Goal: Information Seeking & Learning: Learn about a topic

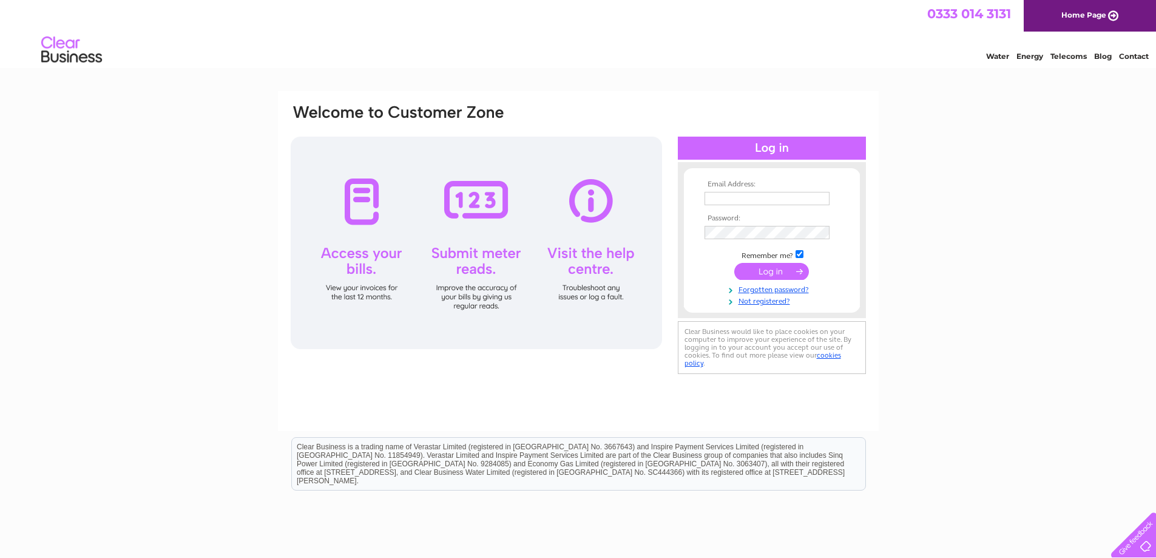
type input "susieb@duncanandtodd.com"
click at [783, 270] on input "submit" at bounding box center [771, 271] width 75 height 17
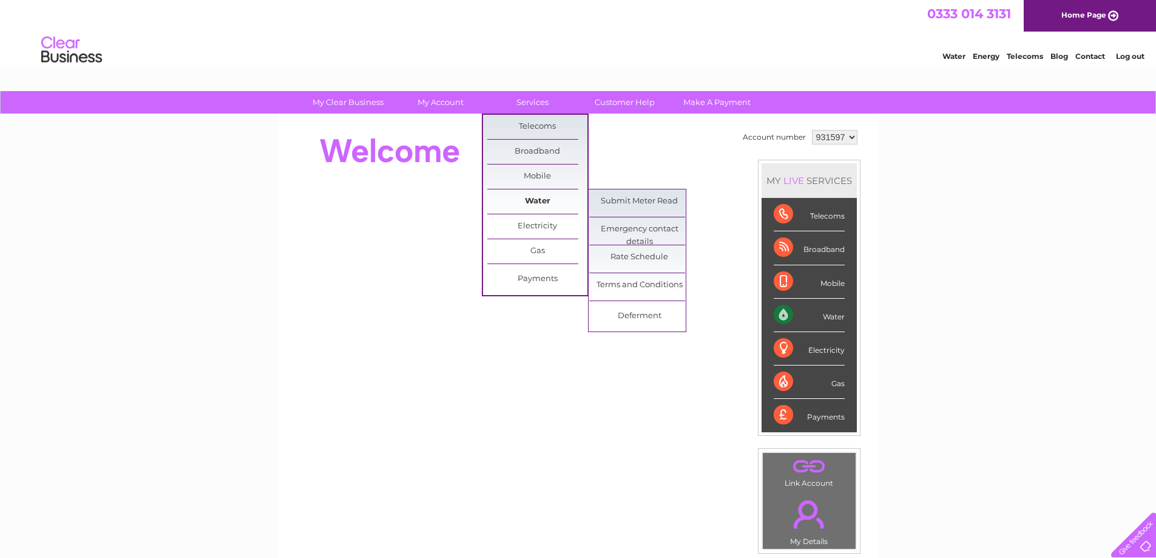
click at [536, 201] on link "Water" at bounding box center [537, 201] width 100 height 24
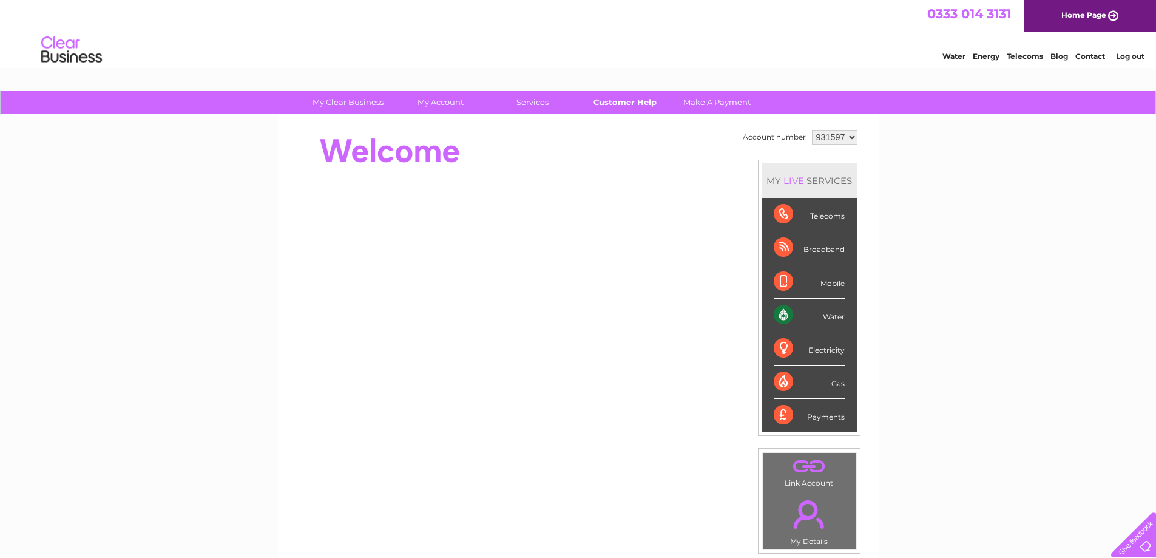
click at [634, 104] on link "Customer Help" at bounding box center [625, 102] width 100 height 22
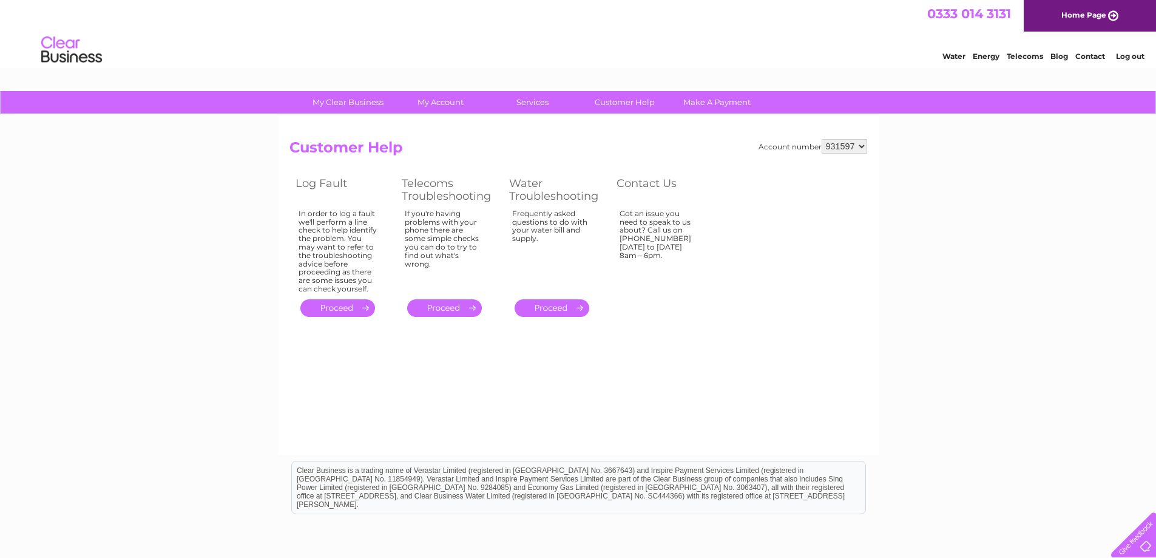
click at [567, 312] on link "." at bounding box center [552, 308] width 75 height 18
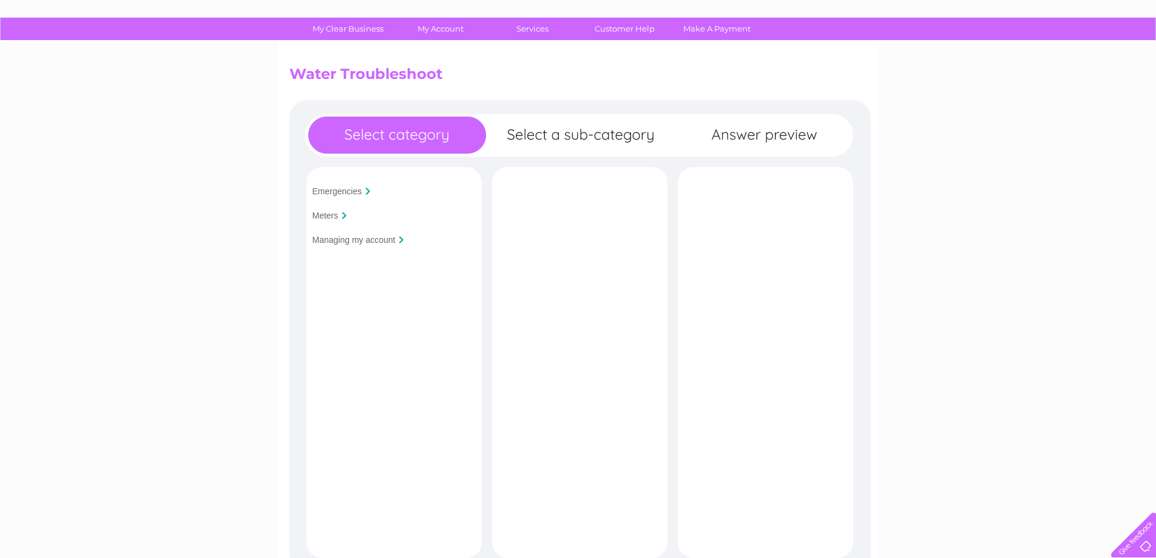
scroll to position [61, 0]
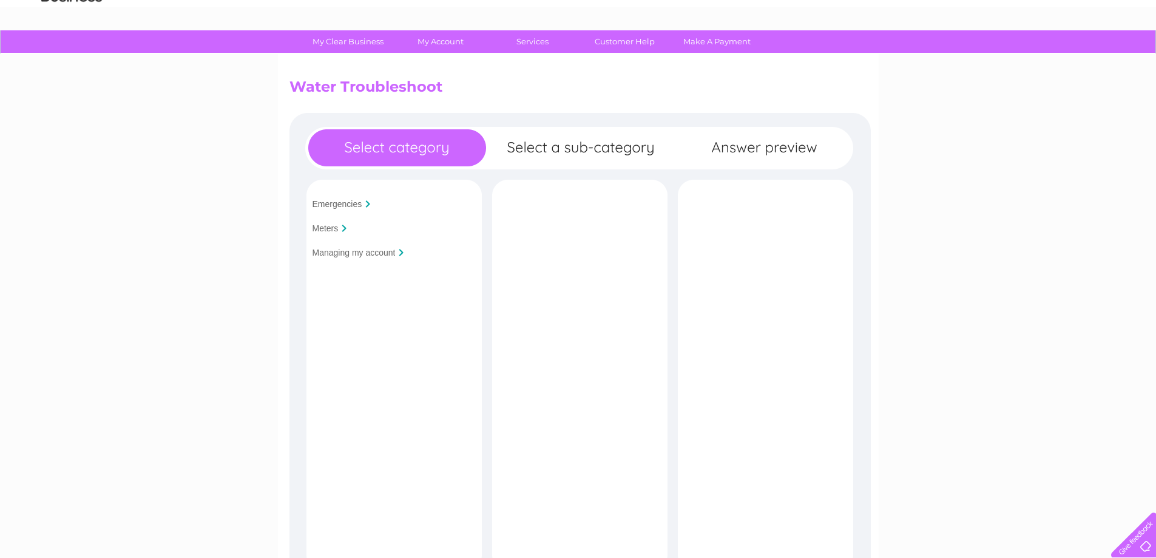
click at [371, 250] on input "Managing my account" at bounding box center [353, 253] width 83 height 10
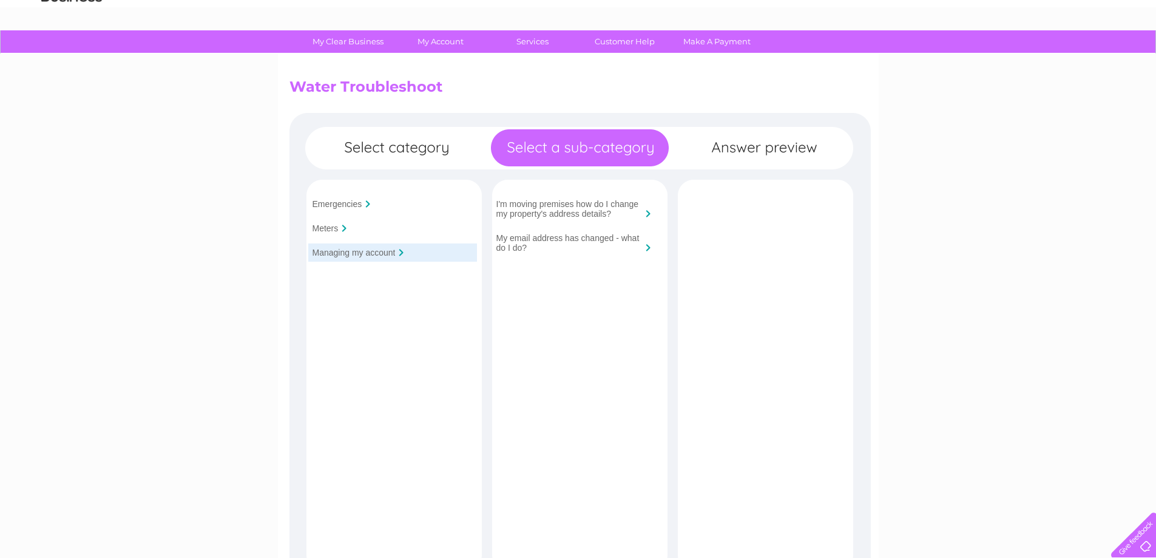
click at [575, 244] on input "My email address has changed - what do I do?" at bounding box center [569, 242] width 146 height 19
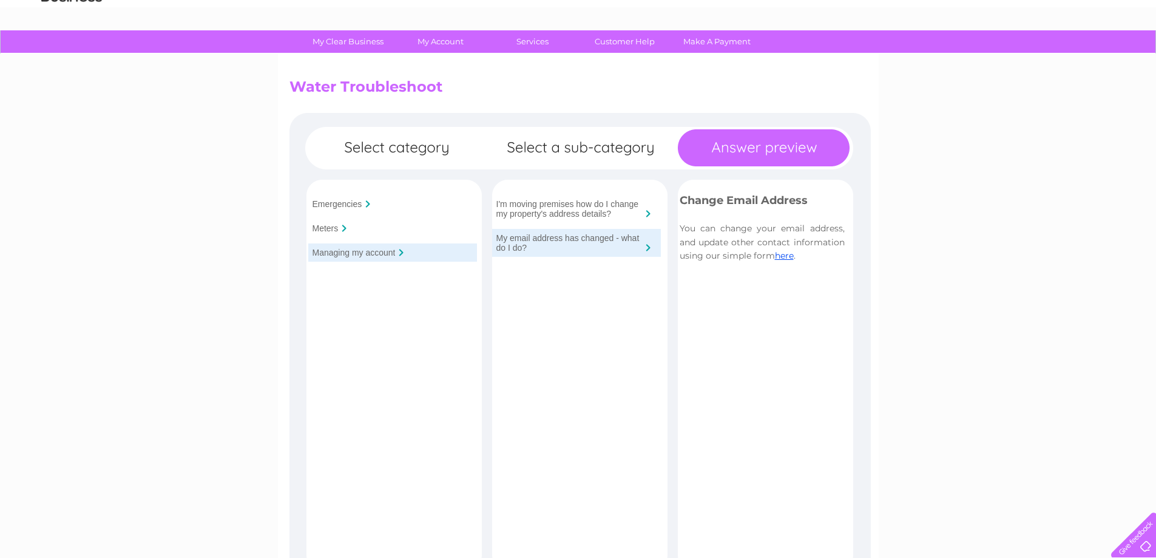
click at [340, 229] on div "Meters" at bounding box center [392, 228] width 169 height 18
click at [329, 225] on input "Meters" at bounding box center [325, 228] width 26 height 10
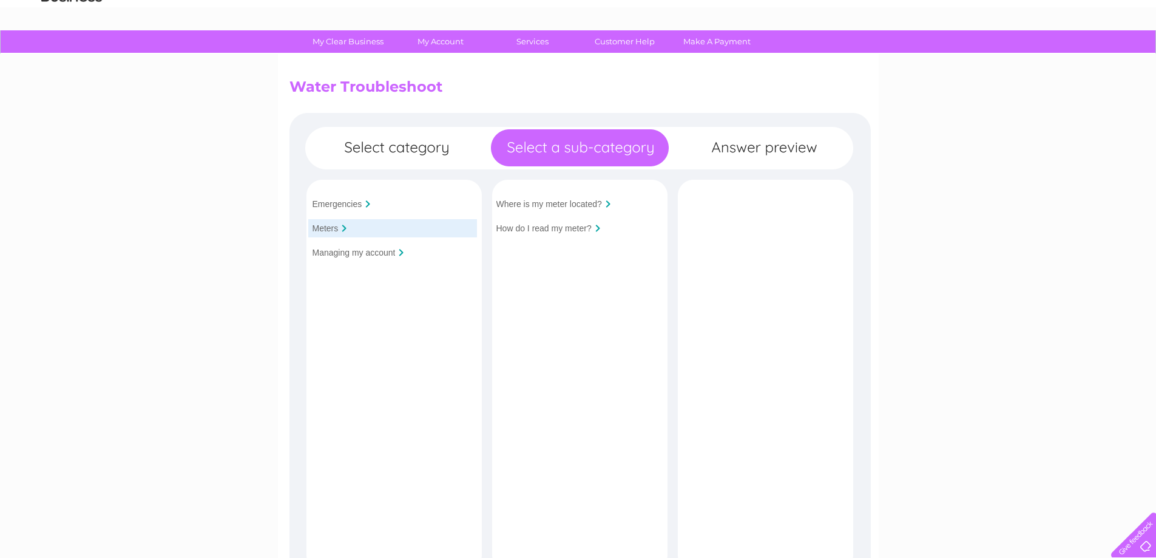
click at [335, 204] on input "Emergencies" at bounding box center [337, 204] width 50 height 10
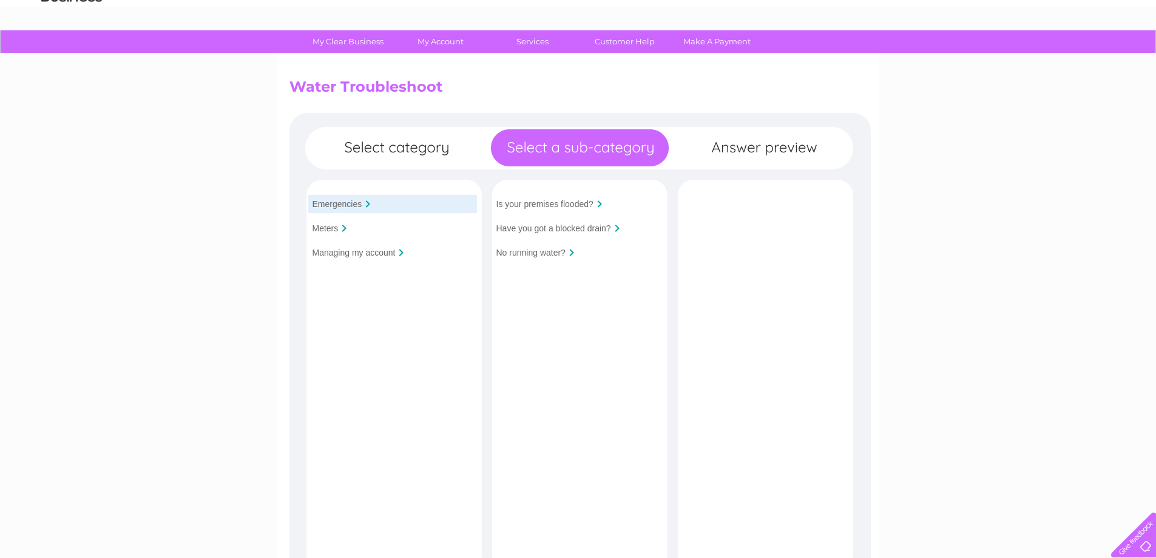
click at [369, 153] on div "Emergencies Meters Managing my account Is your premises flooded?" at bounding box center [579, 395] width 581 height 564
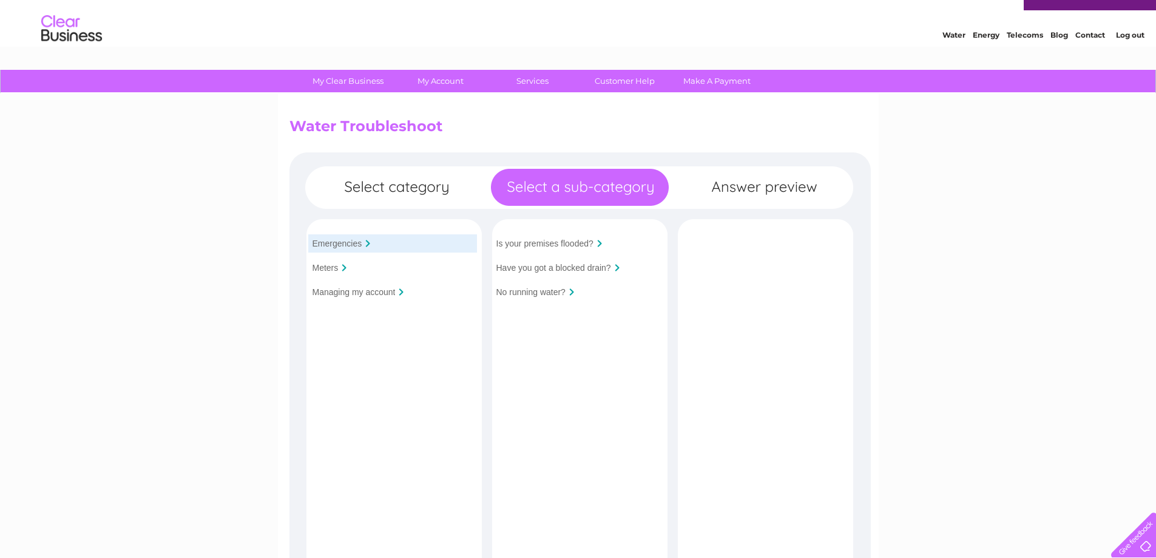
scroll to position [0, 0]
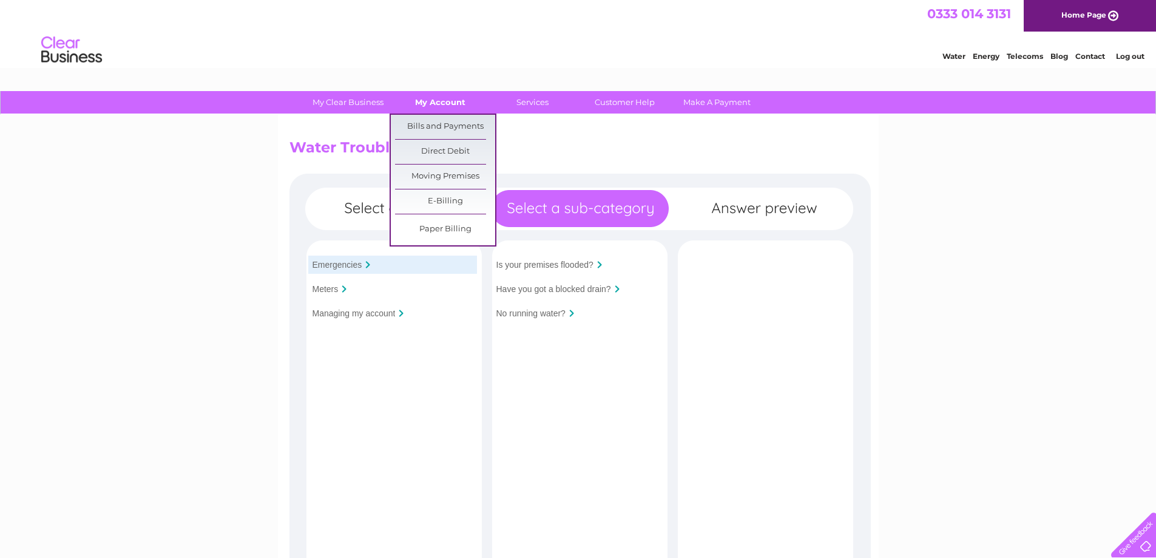
click at [461, 104] on link "My Account" at bounding box center [440, 102] width 100 height 22
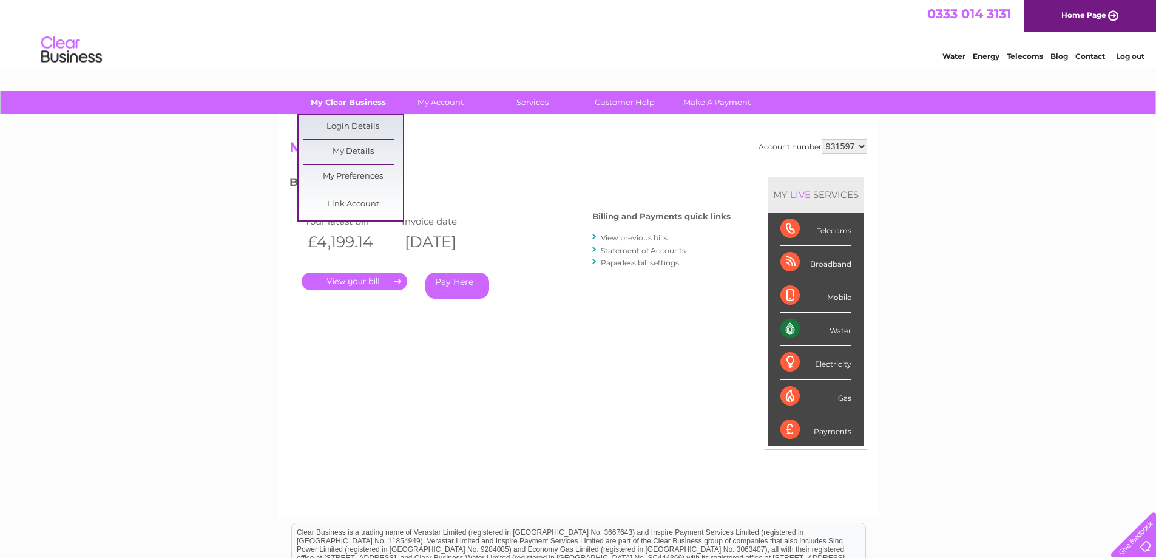
click at [366, 91] on link "My Clear Business" at bounding box center [348, 102] width 100 height 22
